Goal: Book appointment/travel/reservation

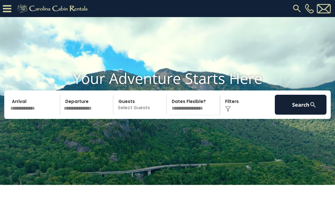
click at [35, 115] on input "text" at bounding box center [35, 105] width 52 height 20
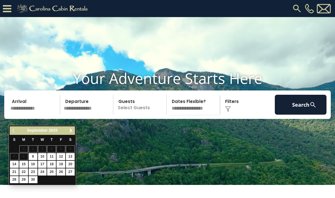
click at [68, 133] on link "Next" at bounding box center [70, 130] width 7 height 7
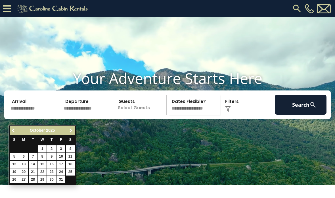
click at [49, 155] on link "9" at bounding box center [51, 156] width 9 height 7
type input "*******"
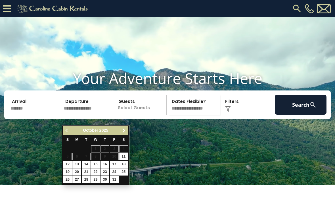
click at [123, 156] on link "11" at bounding box center [123, 156] width 9 height 7
type input "********"
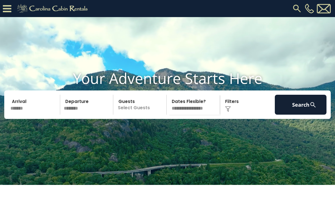
click at [140, 111] on p "Select Guests" at bounding box center [140, 105] width 51 height 20
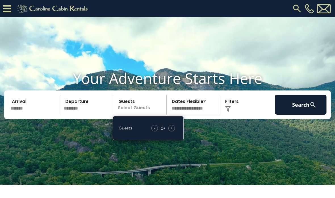
click at [172, 131] on div "+" at bounding box center [172, 128] width 7 height 7
click at [171, 131] on span "+" at bounding box center [172, 128] width 2 height 6
click at [205, 115] on select "**********" at bounding box center [194, 105] width 51 height 20
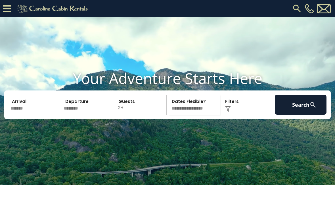
select select "*"
click at [297, 115] on button "Search" at bounding box center [301, 105] width 52 height 20
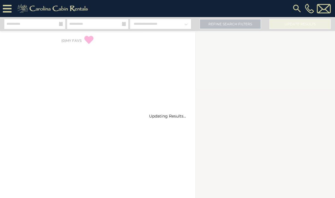
select select "*"
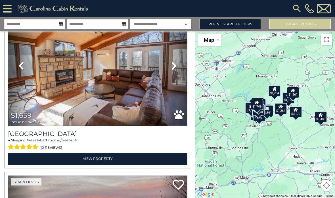
scroll to position [898, 0]
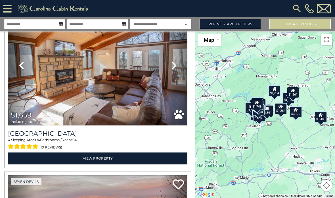
click at [241, 23] on link "Refine Search Filters" at bounding box center [230, 24] width 61 height 10
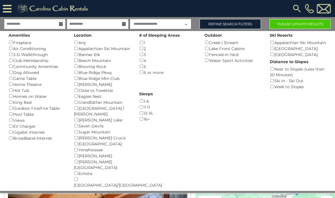
click at [310, 25] on button "Please Update Results" at bounding box center [300, 24] width 61 height 10
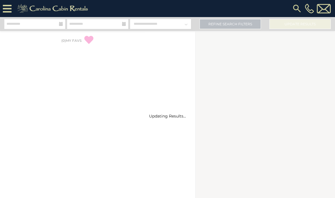
select select "*"
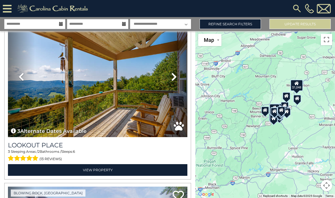
scroll to position [1737, 0]
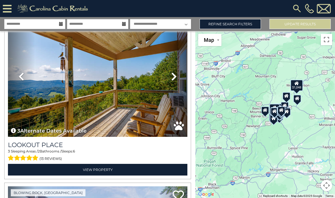
click at [62, 174] on link "View Property" at bounding box center [98, 170] width 180 height 12
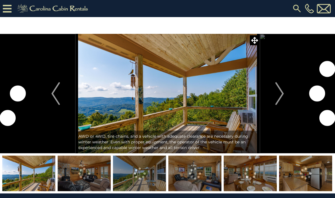
click at [275, 99] on button "Next" at bounding box center [280, 93] width 40 height 119
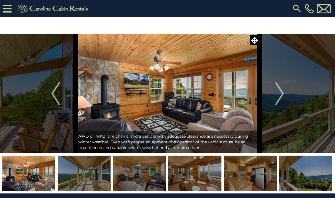
click at [281, 96] on img "Next" at bounding box center [280, 93] width 9 height 23
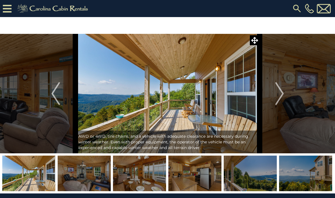
click at [281, 96] on img "Next" at bounding box center [280, 93] width 9 height 23
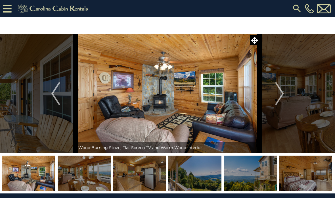
click at [283, 95] on img "Next" at bounding box center [280, 93] width 9 height 23
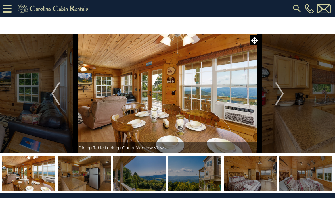
click at [283, 98] on img "Next" at bounding box center [280, 93] width 9 height 23
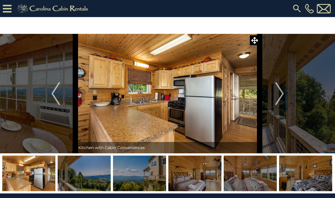
click at [283, 98] on img "Next" at bounding box center [280, 93] width 9 height 23
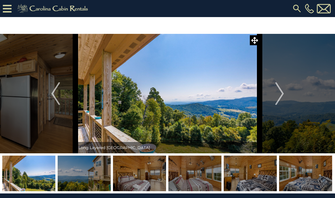
click at [283, 98] on img "Next" at bounding box center [280, 93] width 9 height 23
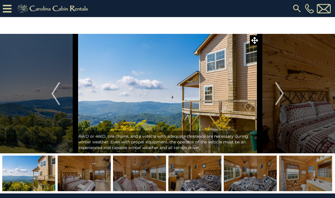
click at [281, 96] on img "Next" at bounding box center [280, 93] width 9 height 23
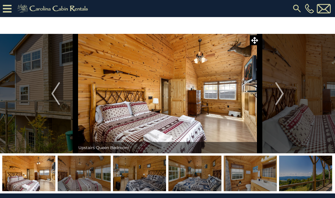
click at [282, 97] on img "Next" at bounding box center [280, 93] width 9 height 23
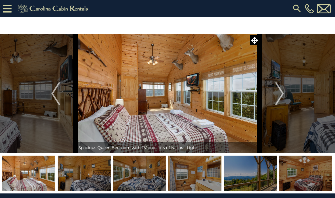
click at [285, 97] on button "Next" at bounding box center [280, 93] width 40 height 119
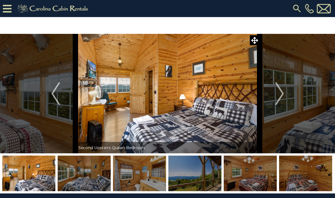
click at [285, 96] on button "Next" at bounding box center [280, 93] width 40 height 119
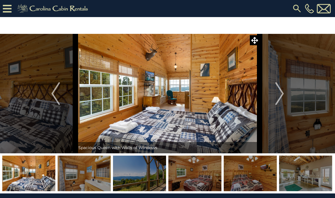
click at [283, 98] on img "Next" at bounding box center [280, 93] width 9 height 23
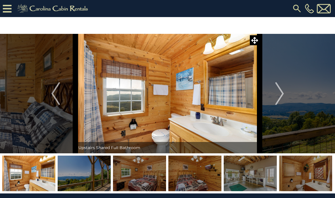
click at [286, 98] on button "Next" at bounding box center [280, 93] width 40 height 119
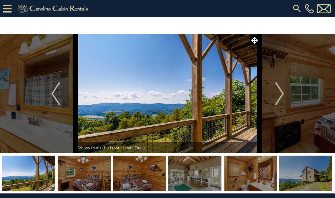
click at [284, 97] on img "Next" at bounding box center [280, 93] width 9 height 23
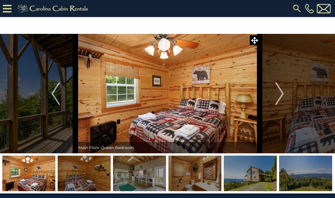
click at [283, 95] on img "Next" at bounding box center [280, 93] width 9 height 23
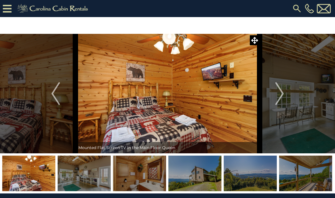
click at [283, 94] on img "Next" at bounding box center [280, 93] width 9 height 23
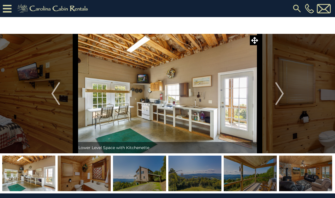
click at [283, 96] on img "Next" at bounding box center [280, 93] width 9 height 23
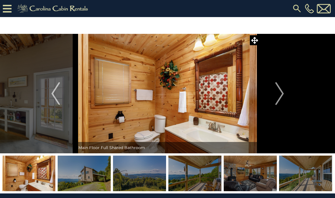
click at [281, 98] on img "Next" at bounding box center [280, 93] width 9 height 23
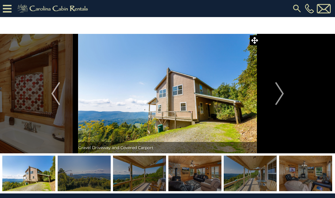
click at [281, 98] on img "Next" at bounding box center [280, 93] width 9 height 23
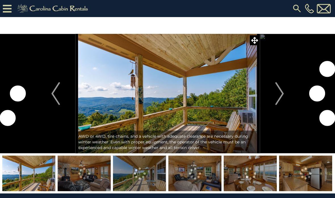
click at [62, 10] on img at bounding box center [54, 8] width 78 height 11
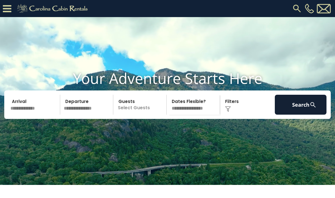
click at [37, 112] on input "text" at bounding box center [35, 105] width 52 height 20
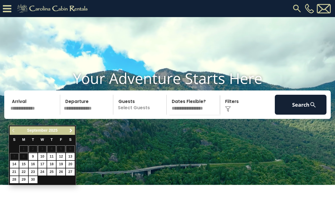
click at [72, 131] on span "Next" at bounding box center [71, 130] width 5 height 5
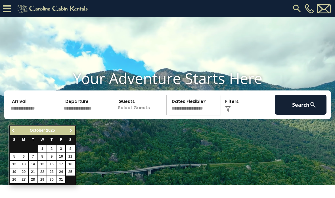
click at [51, 156] on link "9" at bounding box center [51, 156] width 9 height 7
type input "*******"
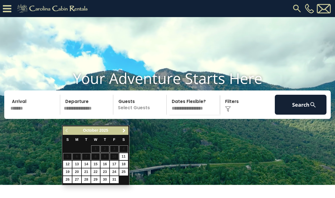
click at [67, 163] on link "12" at bounding box center [67, 164] width 9 height 7
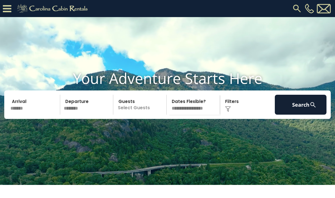
click at [140, 115] on p "Select Guests" at bounding box center [140, 105] width 51 height 20
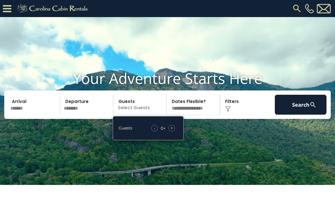
click at [173, 131] on span "+" at bounding box center [172, 128] width 2 height 6
click at [80, 113] on input "********" at bounding box center [88, 105] width 52 height 20
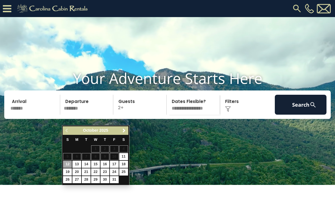
scroll to position [11, 0]
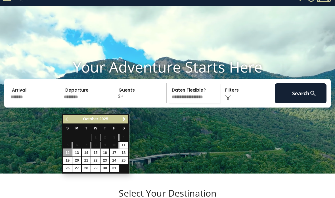
click at [121, 142] on link "11" at bounding box center [123, 145] width 9 height 7
type input "********"
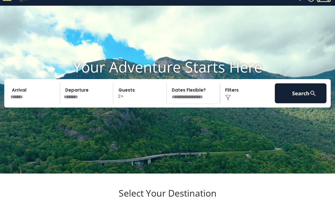
click at [193, 103] on select "**********" at bounding box center [194, 93] width 51 height 20
click at [296, 103] on button "Search" at bounding box center [301, 93] width 52 height 20
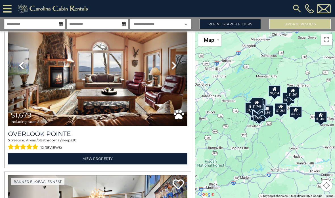
scroll to position [219, 0]
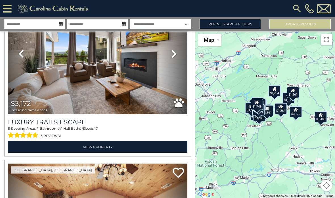
click at [243, 24] on link "Refine Search Filters" at bounding box center [230, 24] width 61 height 10
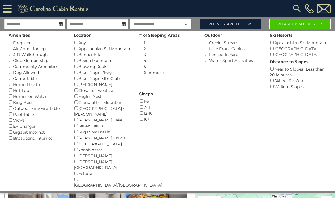
click at [291, 23] on button "Please Update Results" at bounding box center [300, 24] width 61 height 10
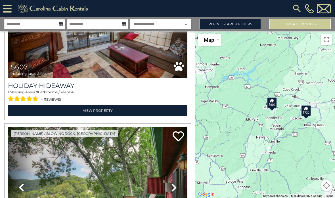
scroll to position [95, 0]
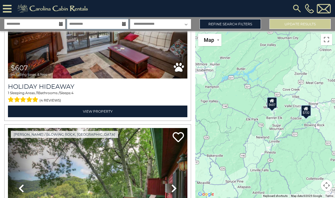
click at [120, 23] on input "**********" at bounding box center [97, 24] width 61 height 10
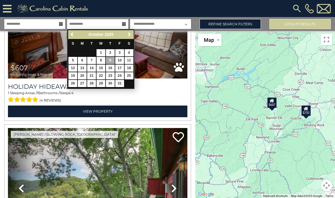
click at [74, 67] on link "12" at bounding box center [73, 68] width 9 height 7
type input "********"
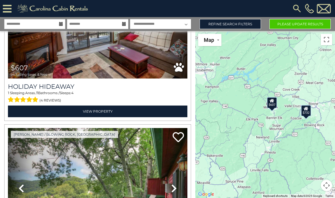
click at [245, 21] on link "Refine Search Filters" at bounding box center [230, 24] width 61 height 10
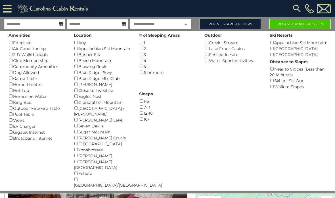
click at [309, 24] on button "Please Update Results" at bounding box center [300, 24] width 61 height 10
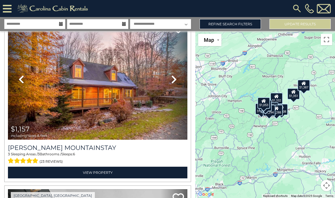
scroll to position [32, 0]
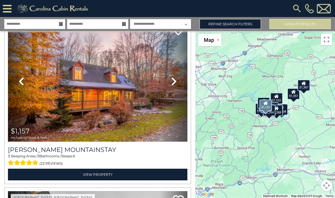
click at [173, 81] on icon at bounding box center [174, 81] width 6 height 9
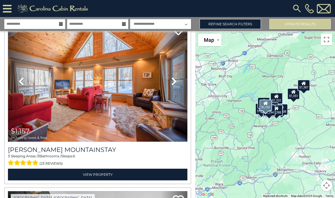
click at [176, 80] on icon at bounding box center [174, 81] width 6 height 9
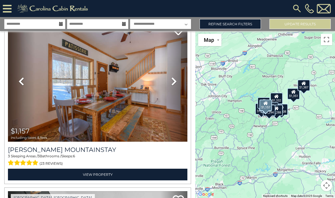
click at [172, 81] on icon at bounding box center [174, 81] width 6 height 9
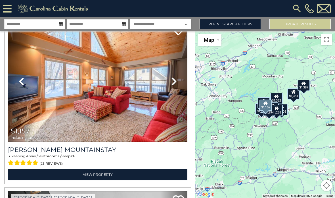
click at [176, 79] on icon at bounding box center [174, 81] width 6 height 9
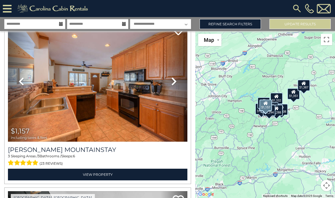
click at [173, 80] on icon at bounding box center [174, 81] width 6 height 9
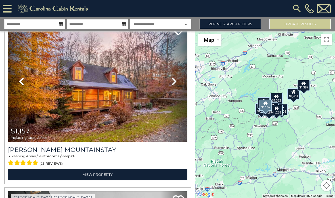
click at [172, 80] on icon at bounding box center [174, 81] width 6 height 9
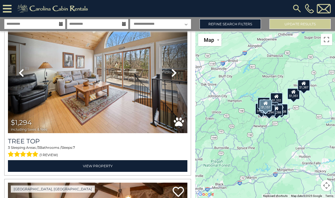
scroll to position [2080, 0]
